Goal: Task Accomplishment & Management: Use online tool/utility

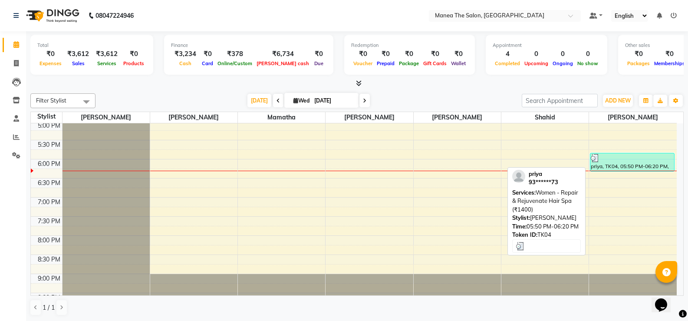
click at [631, 166] on div "priya, TK04, 05:50 PM-06:20 PM, Women - Repair & Rejuvenate Hair Spa (₹1400)" at bounding box center [632, 162] width 84 height 18
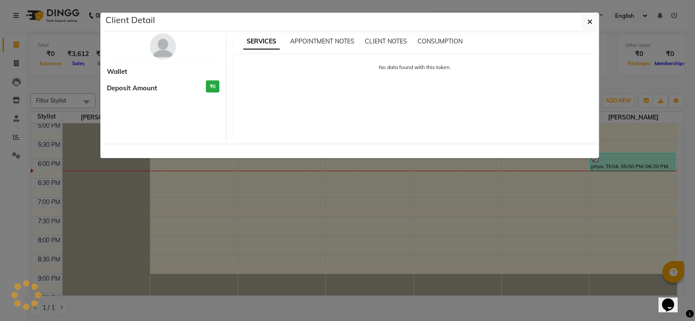
select select "3"
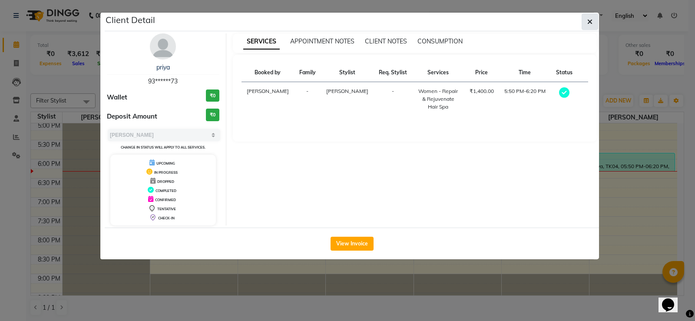
click at [589, 21] on icon "button" at bounding box center [589, 21] width 5 height 7
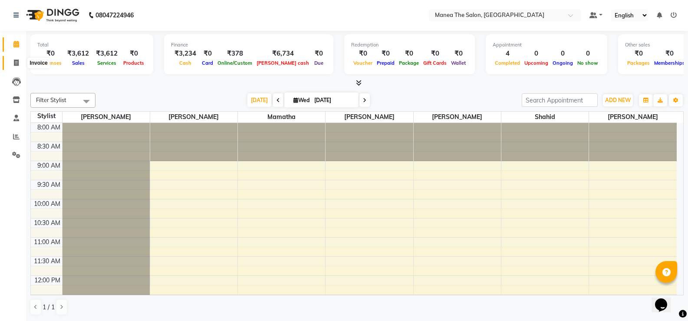
click at [18, 63] on icon at bounding box center [16, 62] width 5 height 7
select select "service"
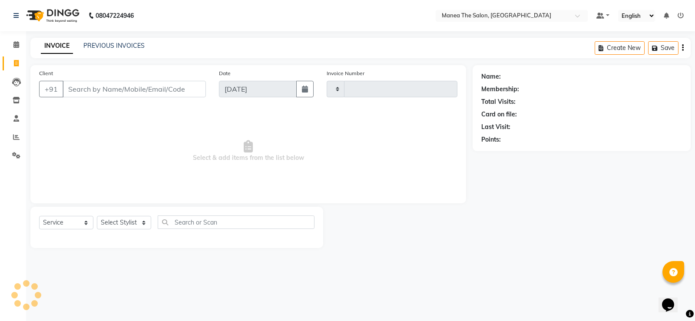
type input "2152"
select select "5514"
